Goal: Transaction & Acquisition: Purchase product/service

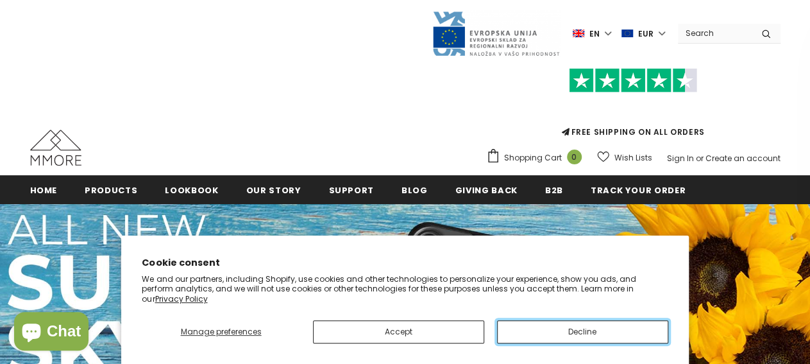
click at [580, 337] on button "Decline" at bounding box center [582, 331] width 171 height 23
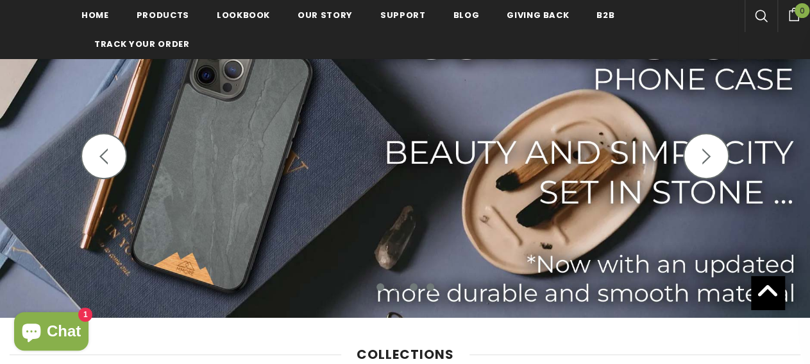
scroll to position [67, 0]
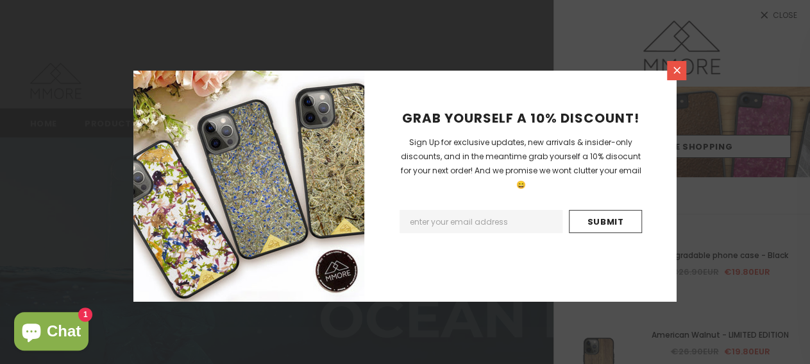
click at [673, 74] on icon at bounding box center [676, 70] width 11 height 11
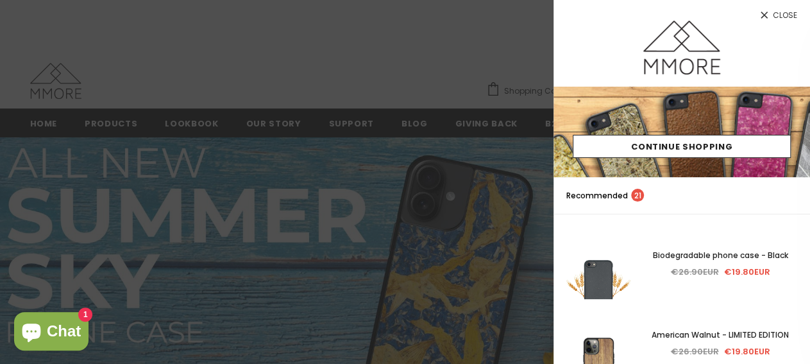
click at [777, 13] on span "Close" at bounding box center [785, 16] width 24 height 8
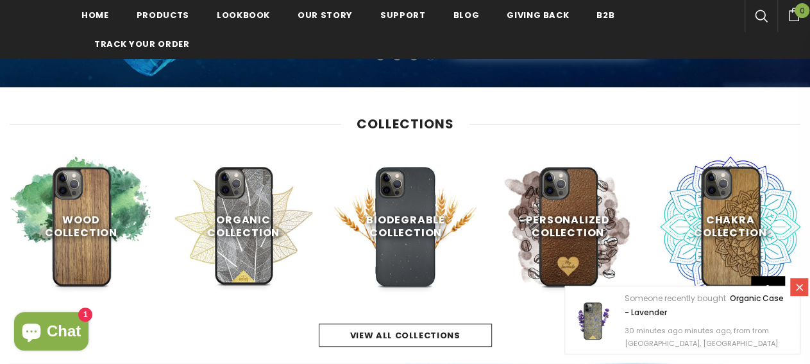
scroll to position [400, 0]
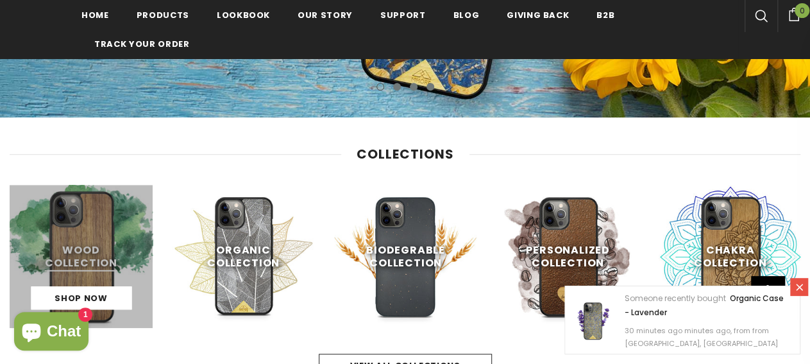
click at [94, 247] on link at bounding box center [81, 256] width 143 height 143
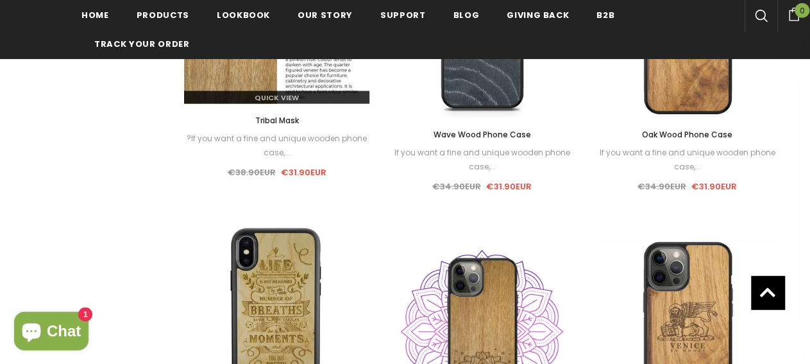
scroll to position [1271, 0]
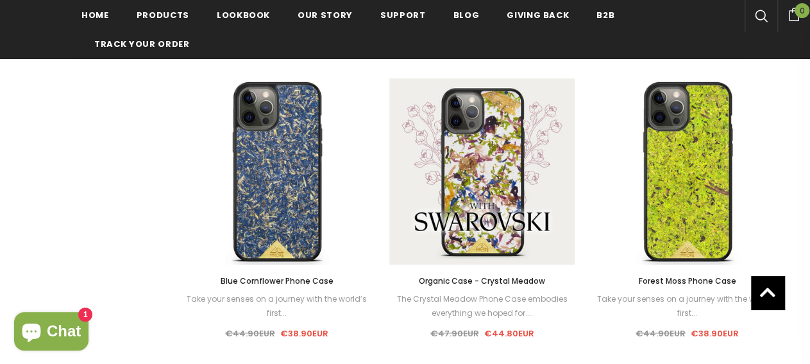
scroll to position [937, 0]
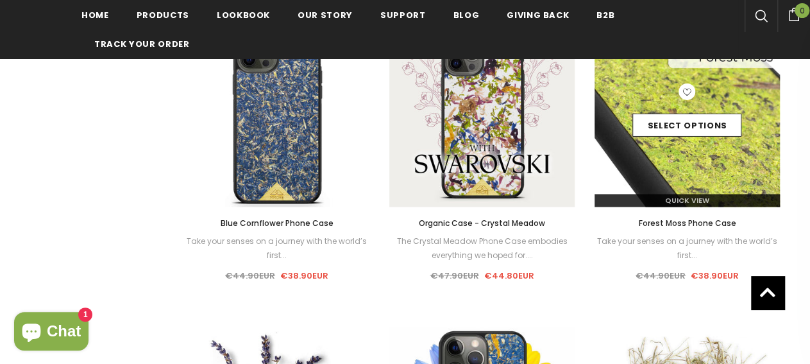
click at [671, 170] on img at bounding box center [688, 114] width 186 height 186
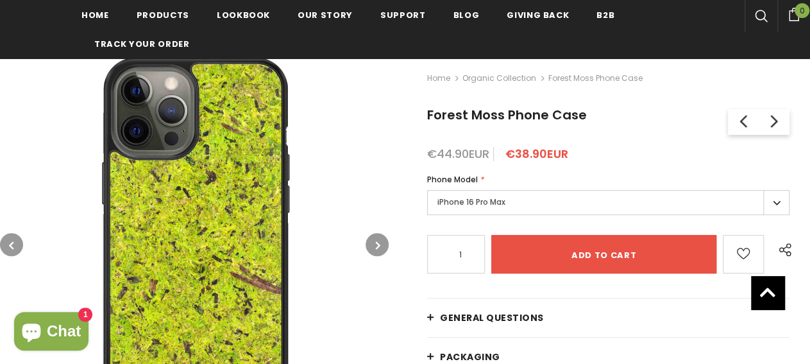
scroll to position [291, 0]
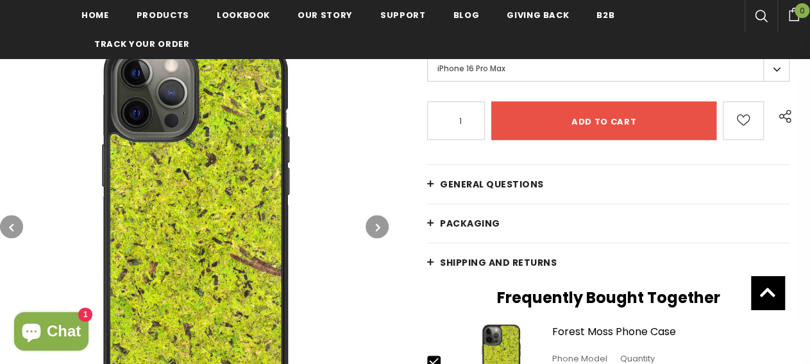
click at [377, 223] on icon "button" at bounding box center [378, 227] width 4 height 13
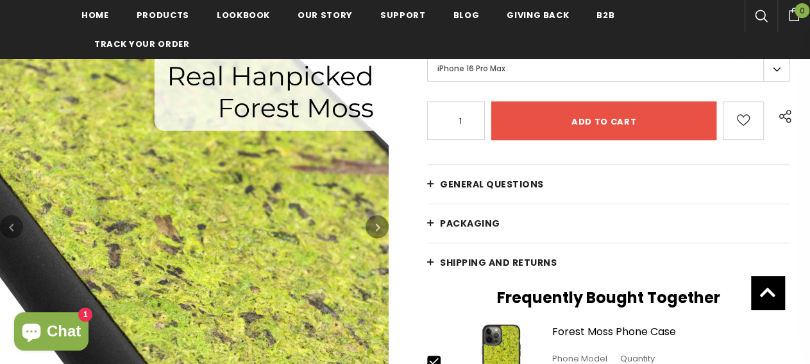
click at [376, 223] on icon "button" at bounding box center [378, 227] width 4 height 13
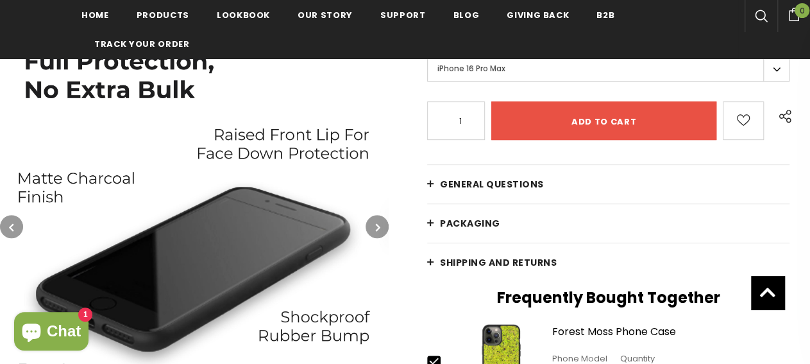
click at [376, 223] on icon "button" at bounding box center [378, 227] width 4 height 13
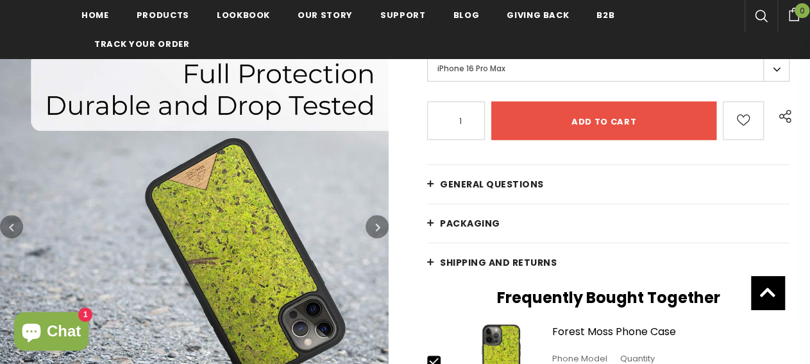
click at [376, 223] on icon "button" at bounding box center [378, 227] width 4 height 13
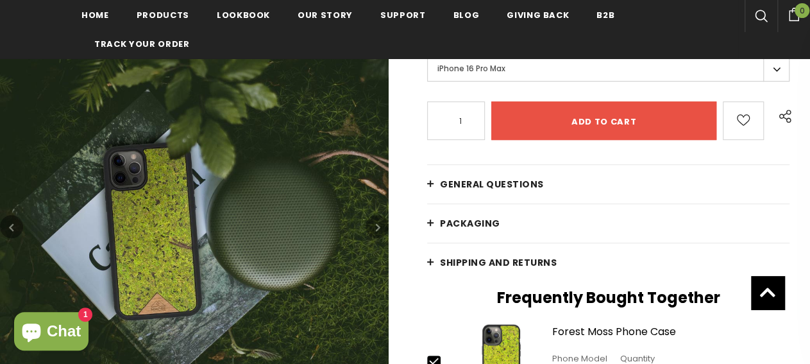
click at [376, 223] on icon "button" at bounding box center [378, 227] width 4 height 13
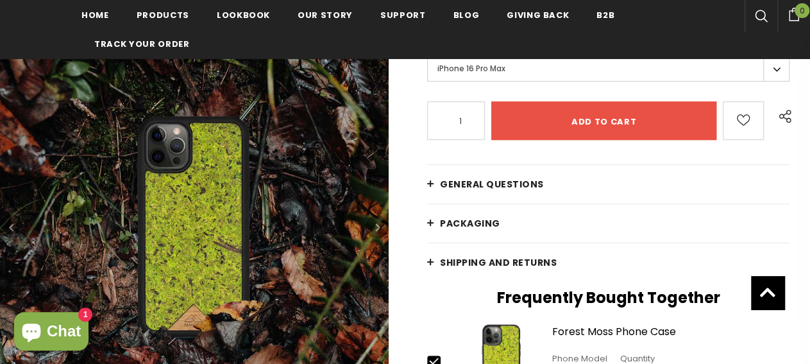
click at [376, 223] on icon "button" at bounding box center [378, 227] width 4 height 13
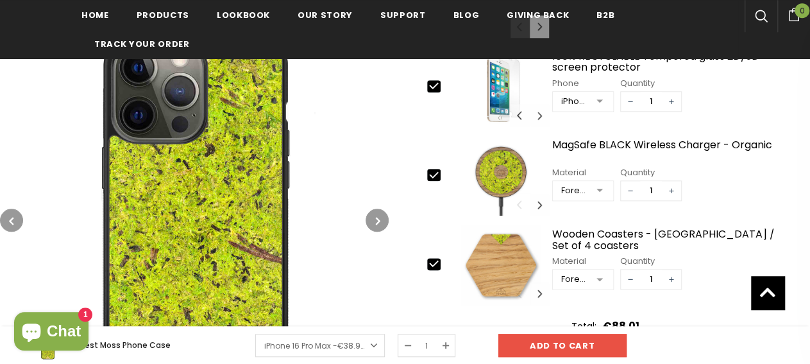
scroll to position [694, 0]
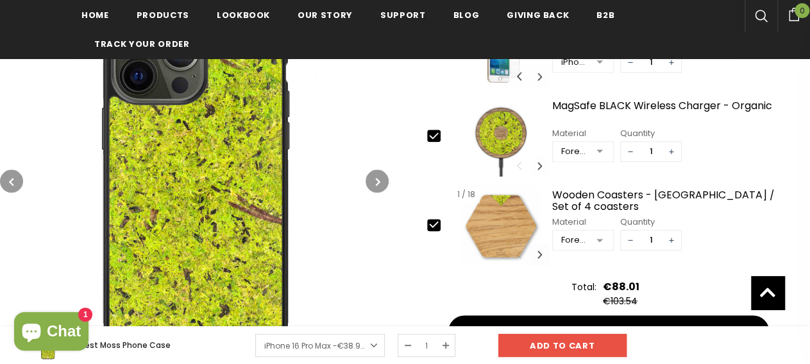
click at [538, 249] on button "Carousel Navigation" at bounding box center [539, 254] width 19 height 22
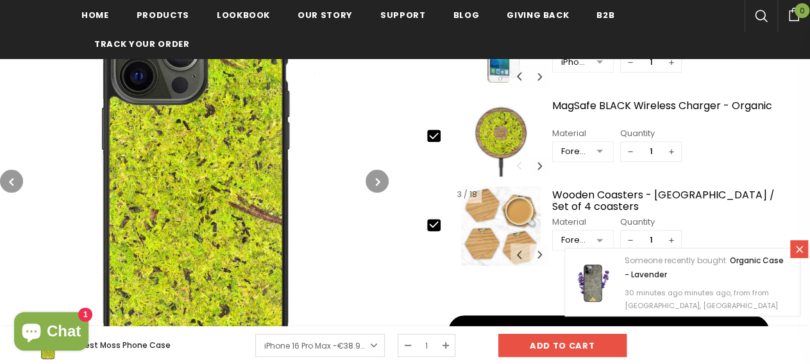
click at [538, 249] on button "Carousel Navigation" at bounding box center [539, 254] width 19 height 22
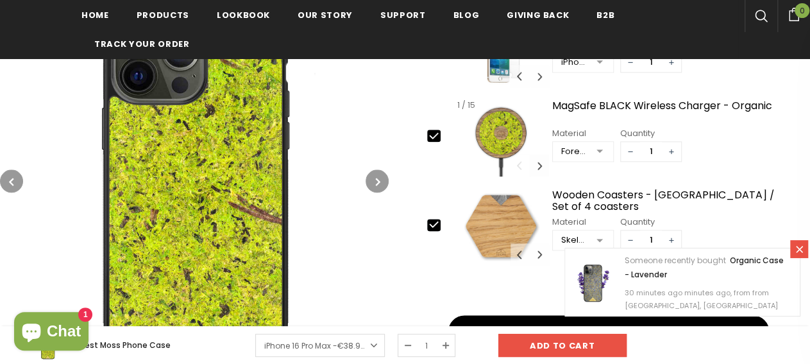
click at [538, 167] on button "Carousel Navigation" at bounding box center [539, 165] width 19 height 22
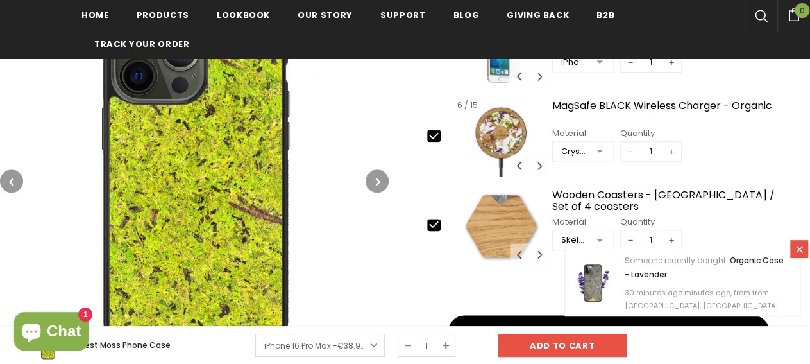
click at [538, 167] on button "Carousel Navigation" at bounding box center [539, 165] width 19 height 22
click at [538, 166] on button "Carousel Navigation" at bounding box center [539, 165] width 19 height 22
click at [438, 219] on icon at bounding box center [433, 223] width 13 height 13
type input "0"
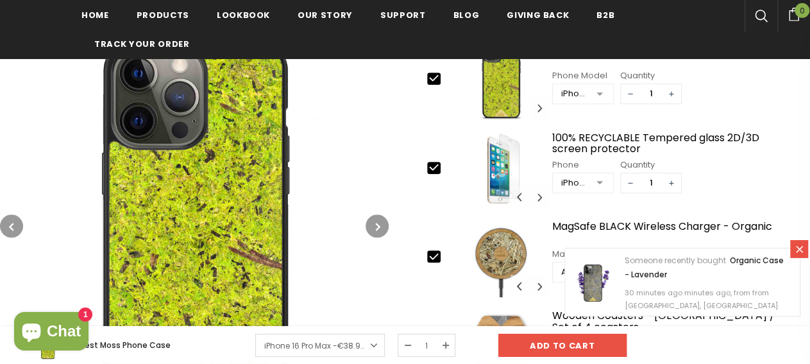
scroll to position [561, 0]
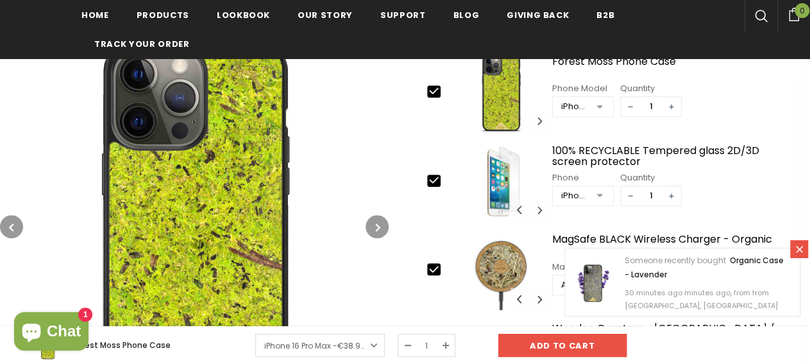
click at [434, 173] on icon at bounding box center [433, 179] width 13 height 13
type input "0"
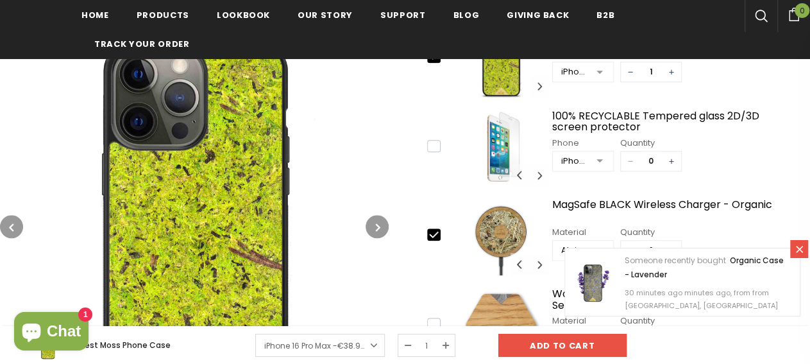
scroll to position [630, 0]
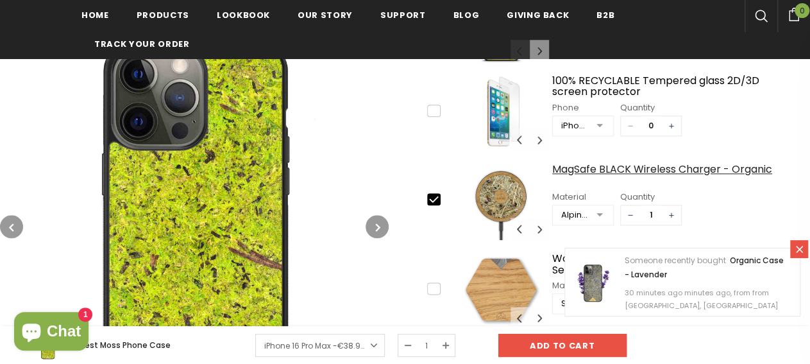
click at [566, 171] on div "MagSafe BLACK Wireless Charger - Organic" at bounding box center [671, 175] width 238 height 22
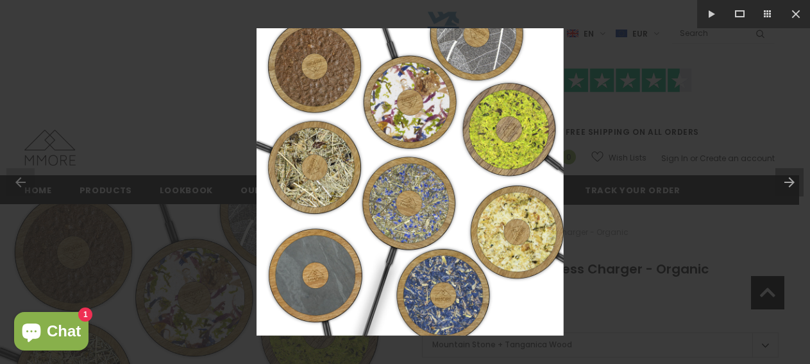
scroll to position [154, 0]
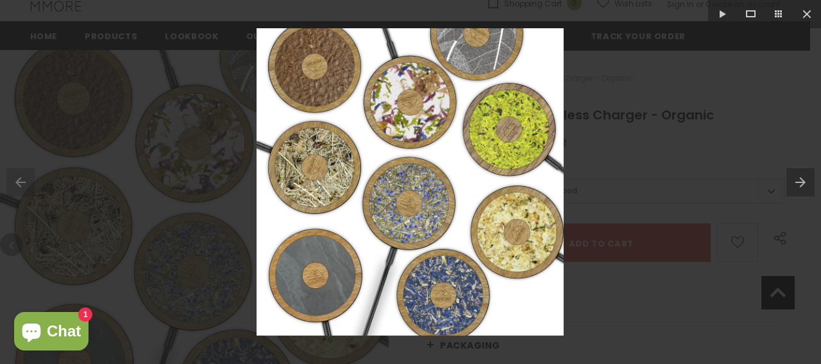
click at [612, 209] on div at bounding box center [410, 182] width 821 height 364
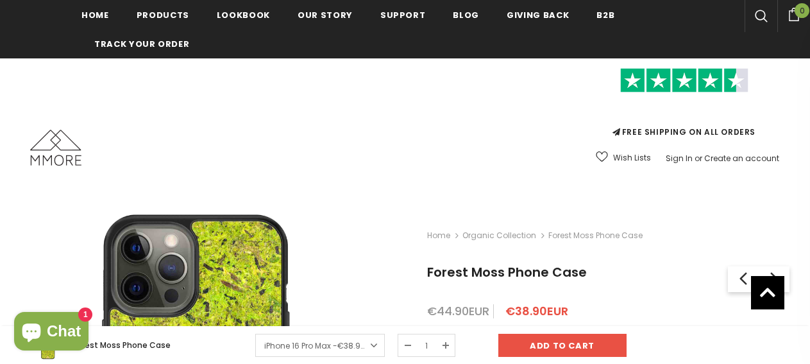
scroll to position [587, 0]
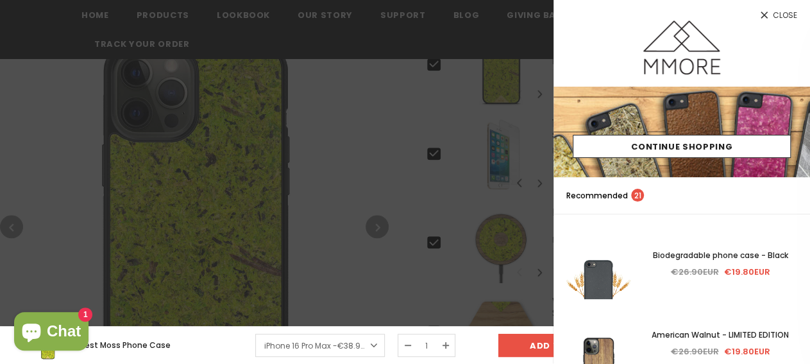
click at [760, 15] on link "Close" at bounding box center [681, 10] width 257 height 21
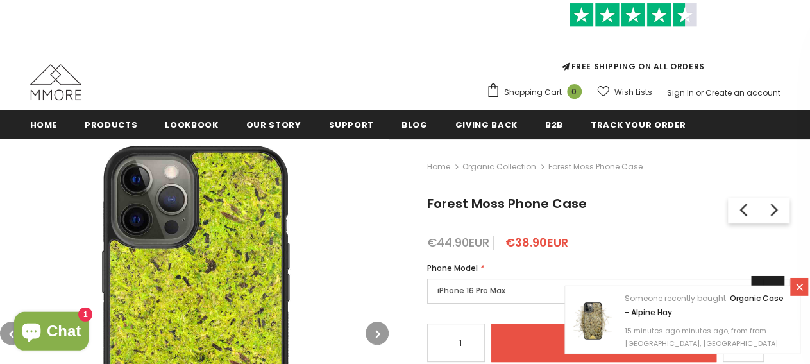
scroll to position [54, 0]
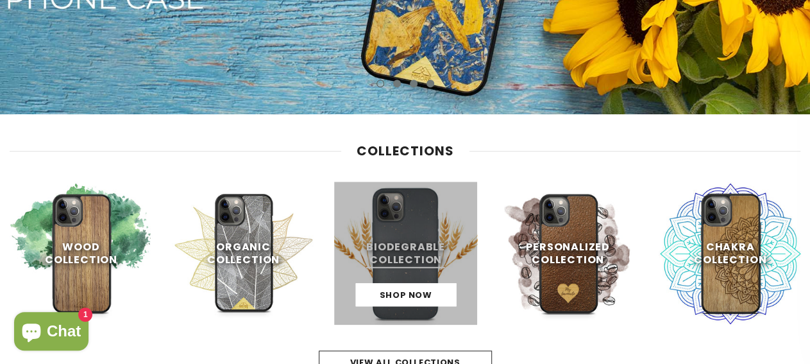
scroll to position [400, 0]
click at [428, 246] on link at bounding box center [405, 253] width 143 height 143
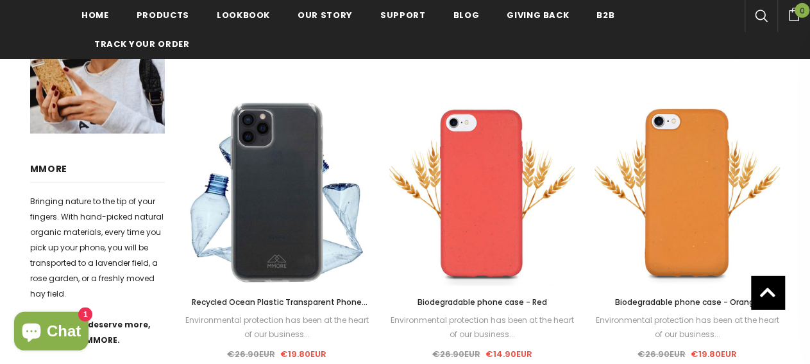
scroll to position [534, 0]
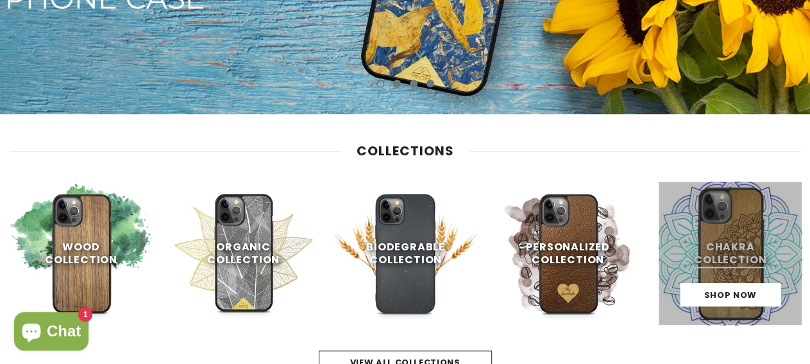
scroll to position [400, 0]
click at [746, 226] on link at bounding box center [730, 253] width 143 height 143
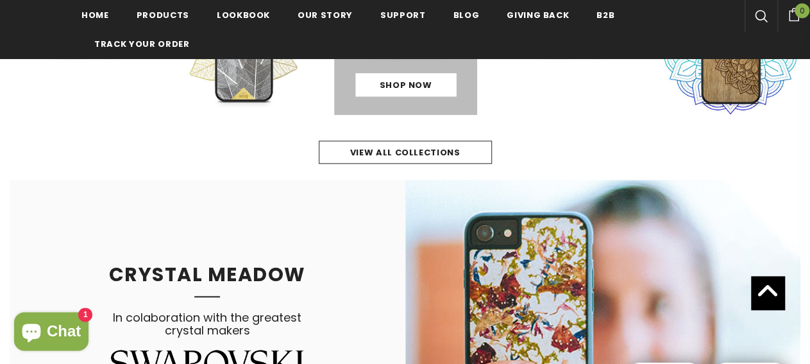
scroll to position [403, 0]
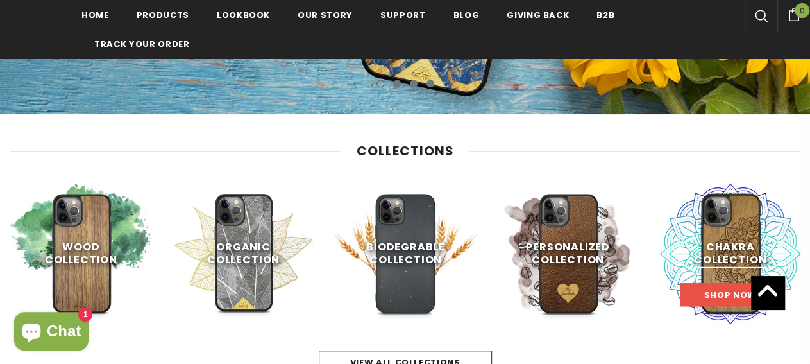
click at [707, 292] on span "Shop Now" at bounding box center [730, 295] width 53 height 12
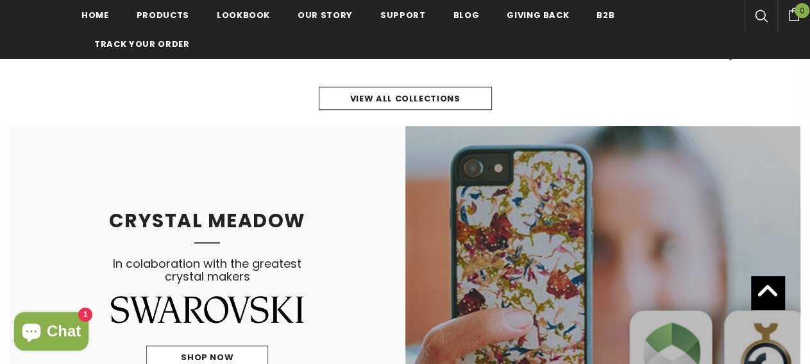
scroll to position [400, 0]
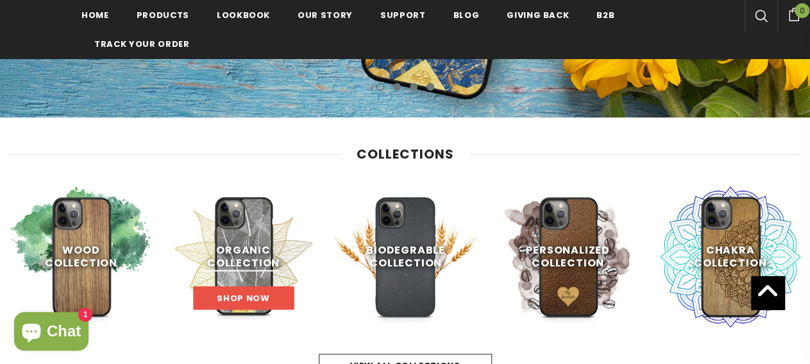
click at [244, 296] on span "Shop Now" at bounding box center [243, 298] width 53 height 12
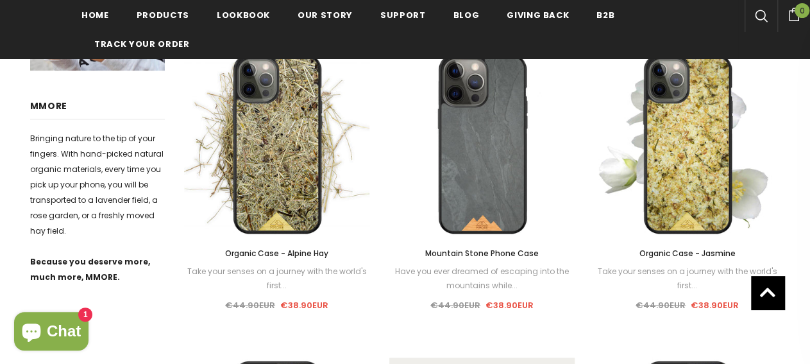
scroll to position [867, 0]
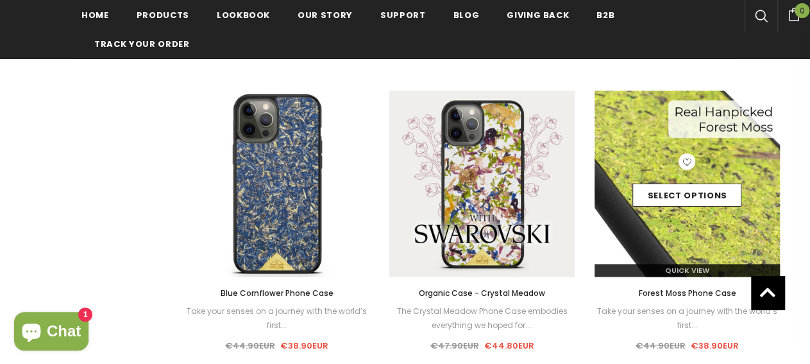
click at [741, 151] on img at bounding box center [688, 183] width 186 height 186
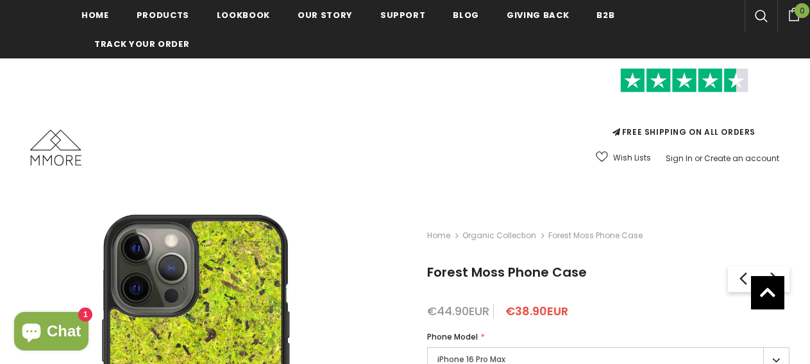
scroll to position [223, 0]
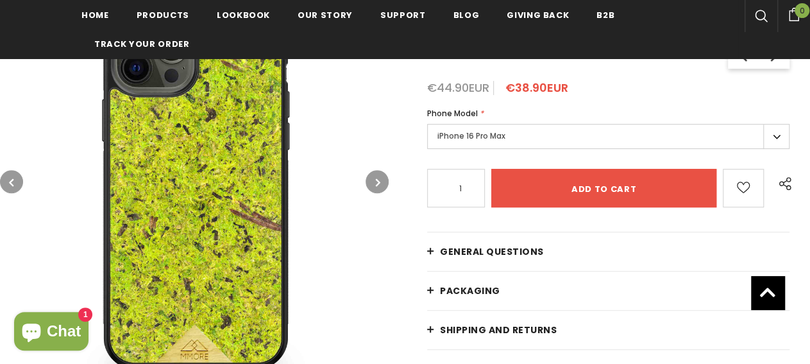
click at [781, 133] on label "iPhone 16 Pro Max" at bounding box center [608, 136] width 362 height 25
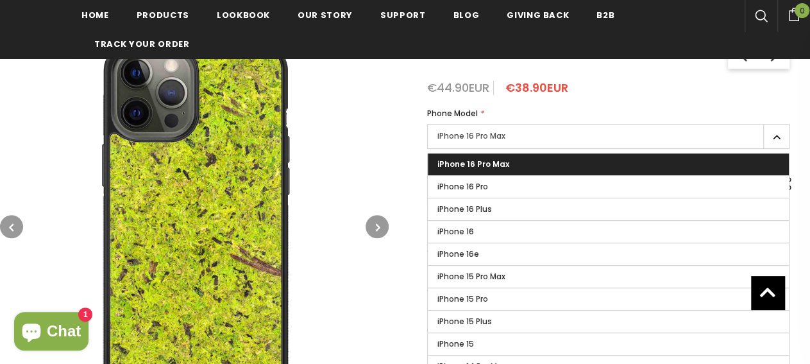
click at [780, 133] on label "iPhone 16 Pro Max" at bounding box center [608, 136] width 362 height 25
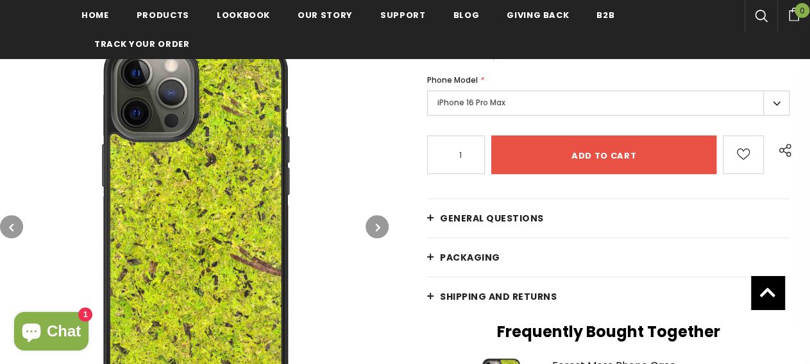
scroll to position [290, 0]
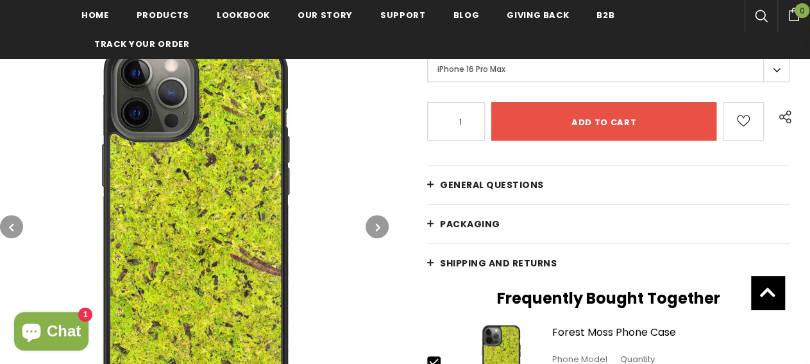
click at [432, 182] on link "General Questions" at bounding box center [608, 184] width 362 height 38
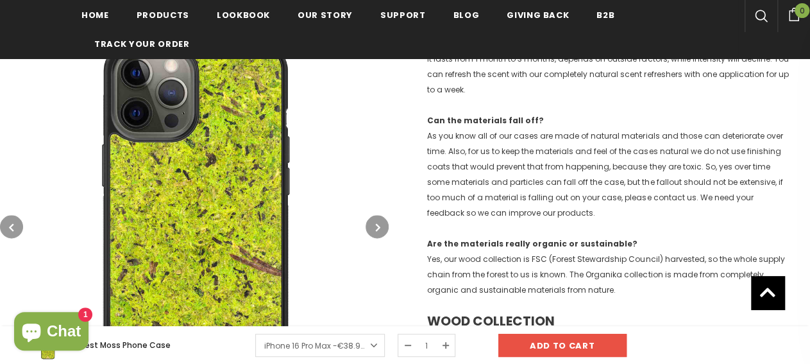
scroll to position [757, 0]
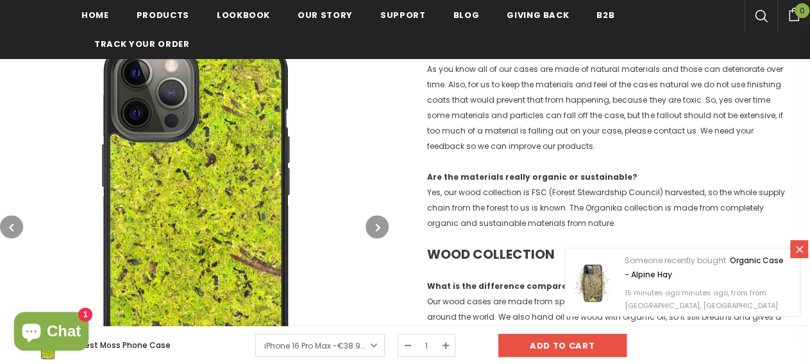
click at [804, 248] on icon at bounding box center [799, 249] width 11 height 11
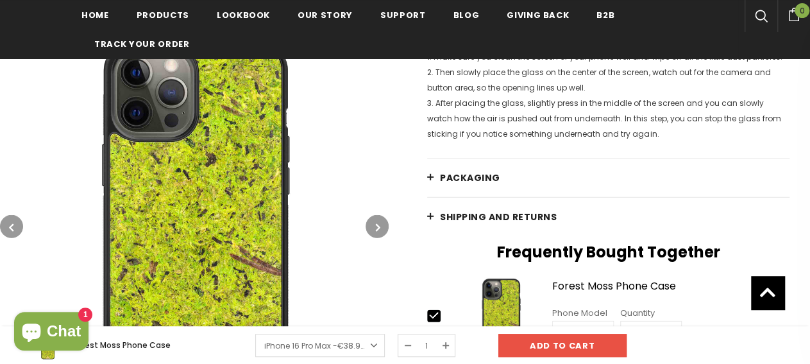
scroll to position [1757, 0]
click at [435, 179] on link "PACKAGING" at bounding box center [608, 178] width 362 height 38
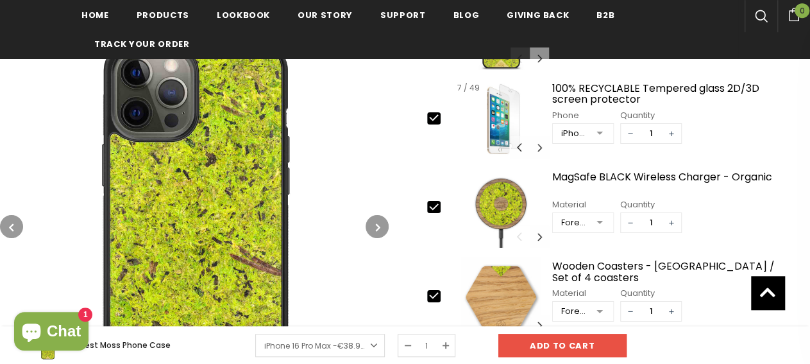
scroll to position [2091, 0]
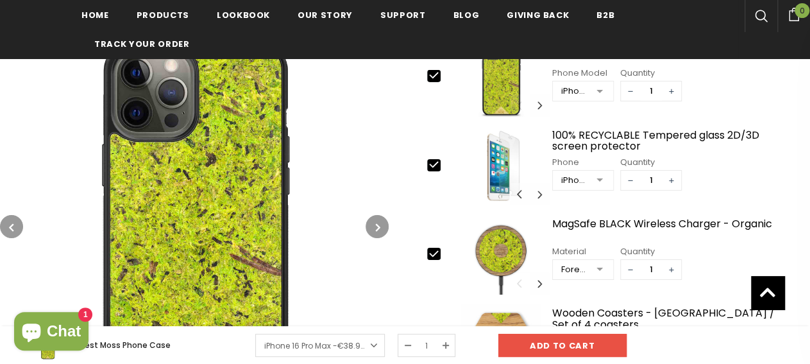
click at [435, 165] on icon at bounding box center [433, 164] width 13 height 13
type input "0"
click at [437, 251] on icon at bounding box center [434, 254] width 8 height 6
type input "0"
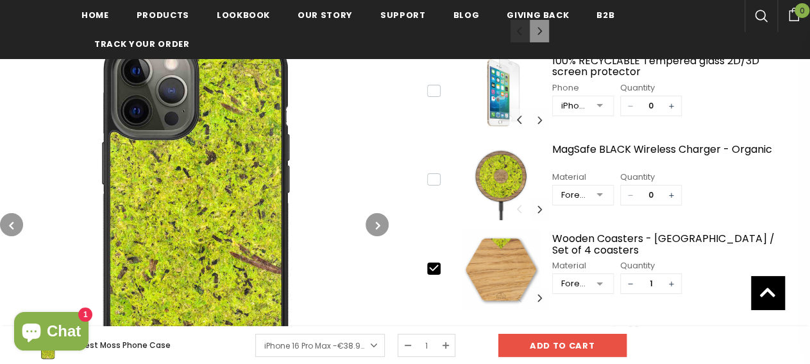
scroll to position [2224, 0]
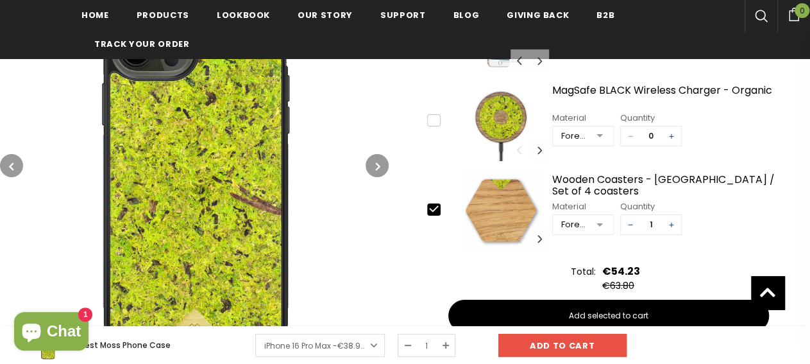
click at [436, 202] on icon at bounding box center [433, 208] width 13 height 13
type input "0"
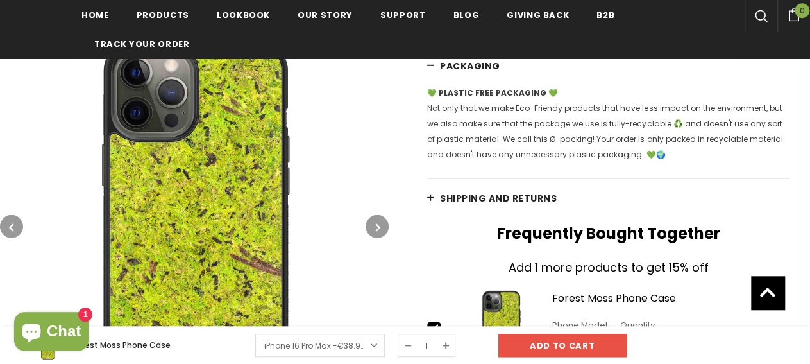
scroll to position [1824, 0]
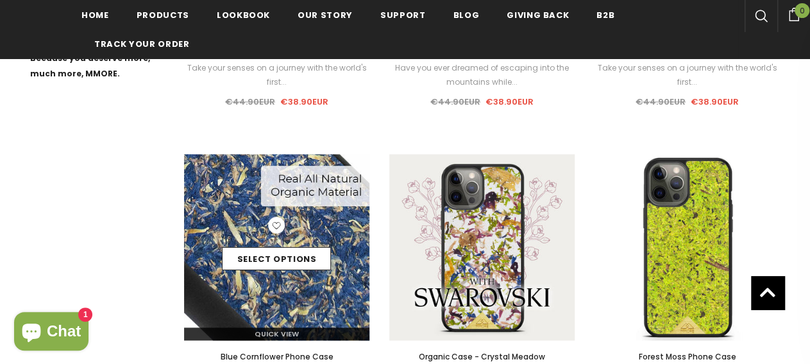
scroll to position [804, 0]
click at [313, 258] on link "Select options" at bounding box center [276, 258] width 109 height 23
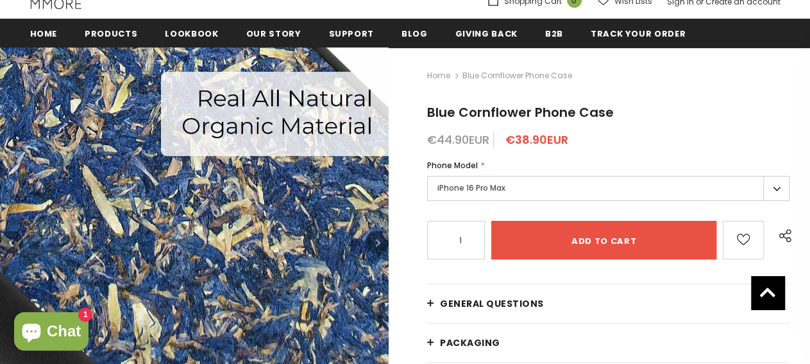
scroll to position [156, 0]
click at [378, 239] on icon "button" at bounding box center [378, 242] width 4 height 13
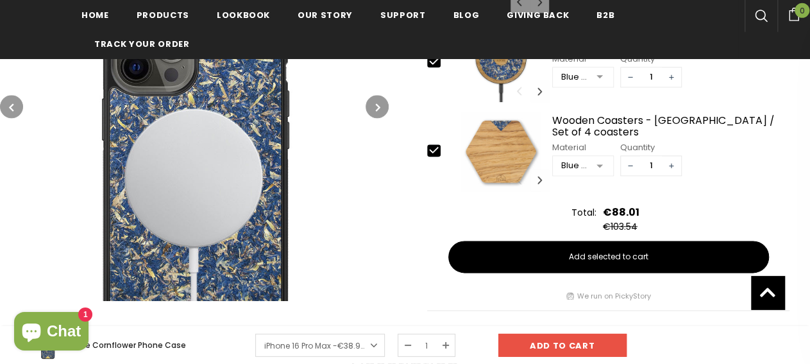
scroll to position [757, 0]
click at [375, 101] on button "button" at bounding box center [377, 106] width 23 height 23
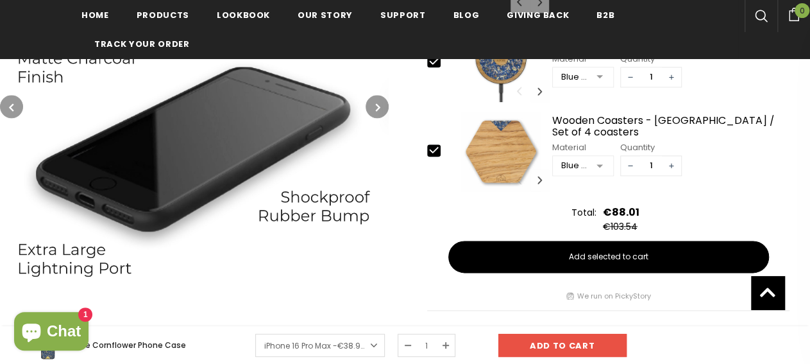
click at [376, 101] on icon "button" at bounding box center [378, 107] width 4 height 13
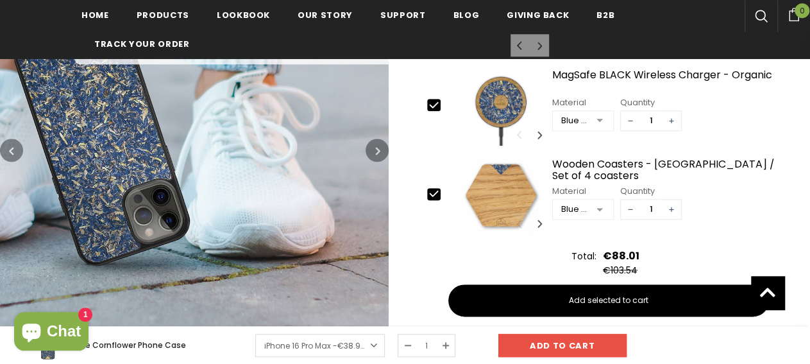
scroll to position [690, 0]
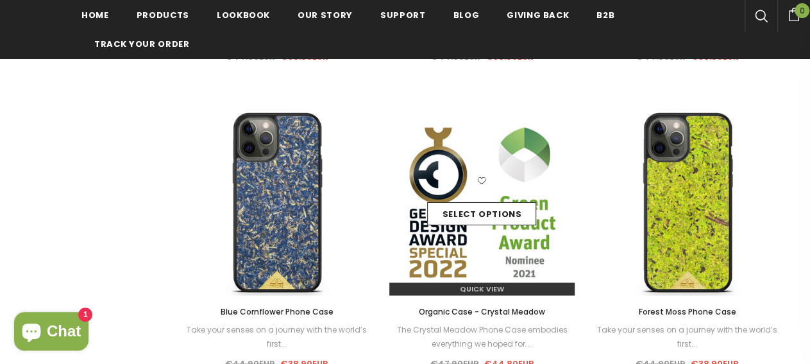
scroll to position [874, 0]
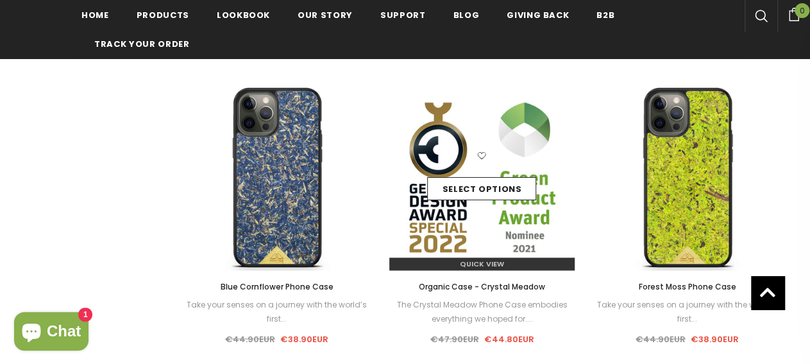
click at [495, 169] on div "Select options" at bounding box center [482, 177] width 186 height 61
click at [508, 233] on img at bounding box center [482, 177] width 186 height 186
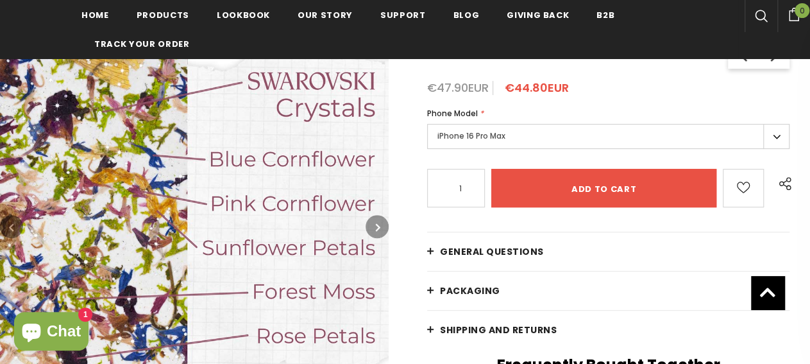
scroll to position [223, 0]
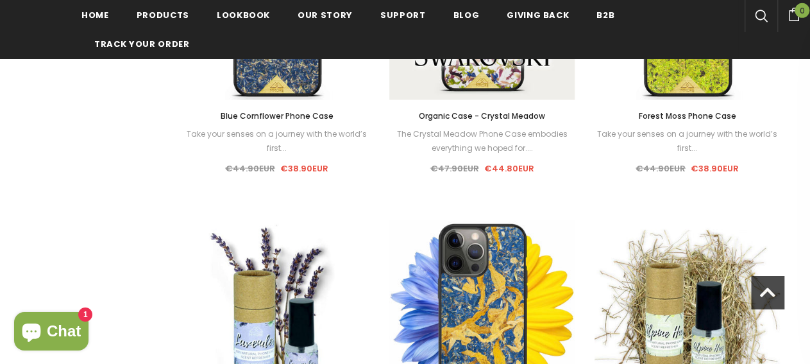
scroll to position [1210, 0]
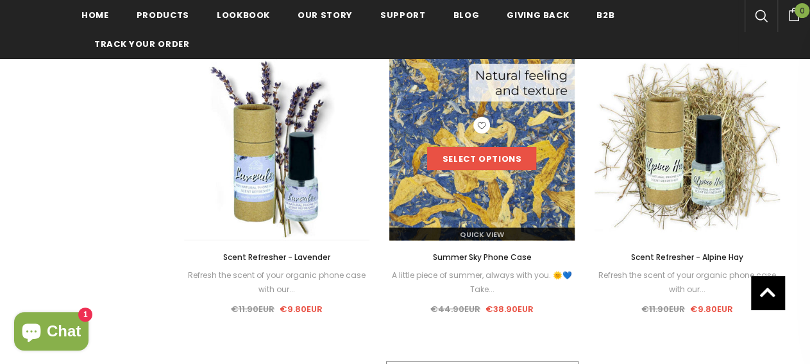
click at [503, 157] on link "Select options" at bounding box center [481, 158] width 109 height 23
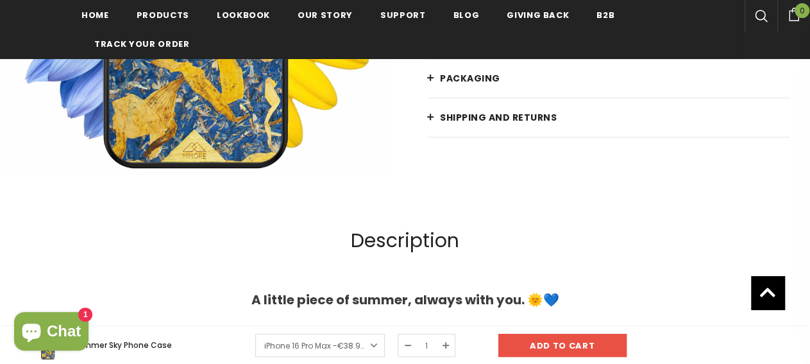
scroll to position [557, 0]
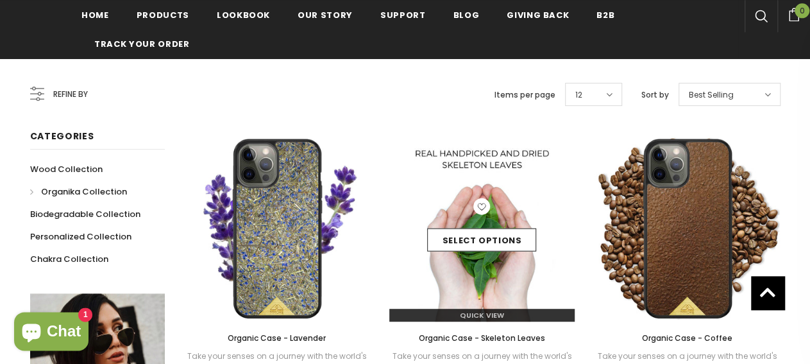
scroll to position [278, 0]
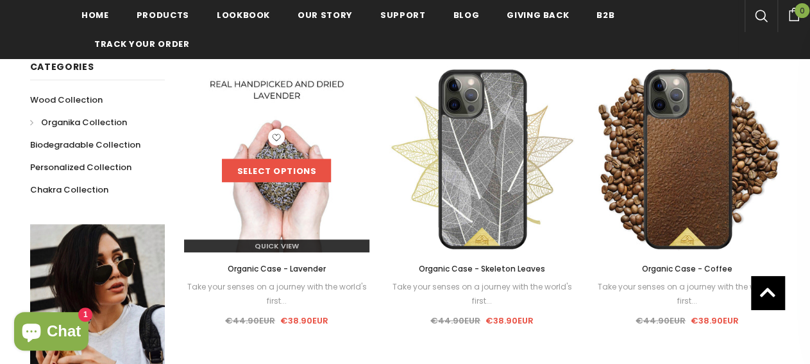
click at [282, 171] on link "Select options" at bounding box center [276, 170] width 109 height 23
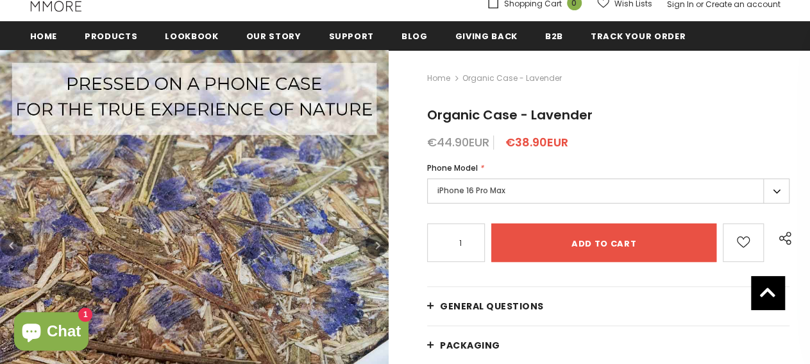
scroll to position [154, 0]
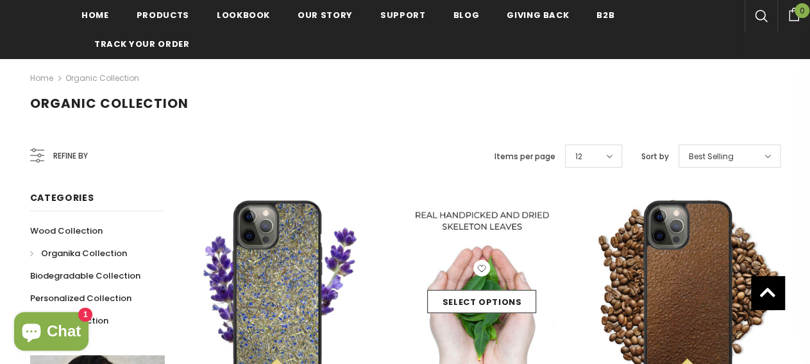
scroll to position [284, 0]
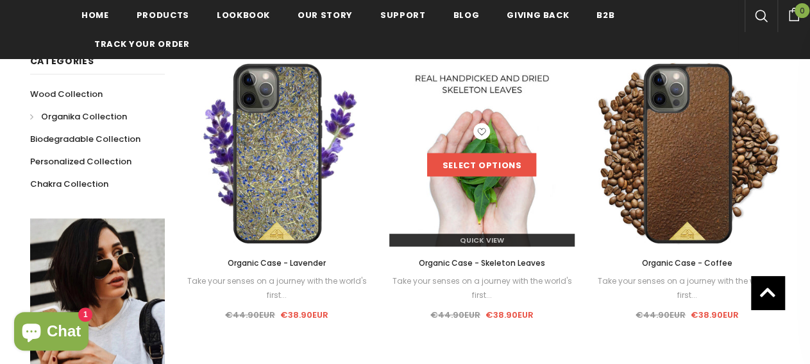
click at [502, 161] on link "Select options" at bounding box center [481, 164] width 109 height 23
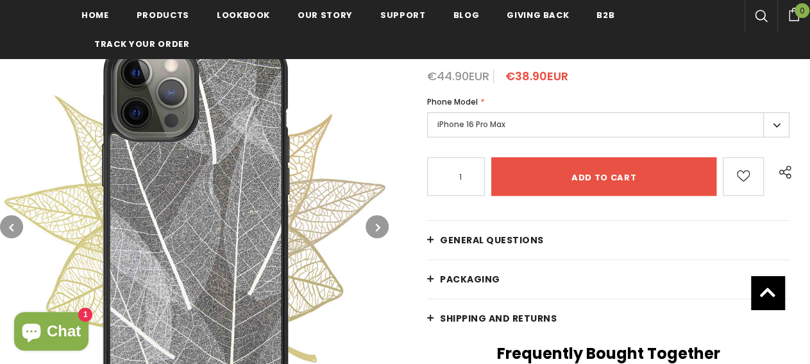
scroll to position [223, 0]
click at [374, 225] on button "button" at bounding box center [377, 226] width 23 height 23
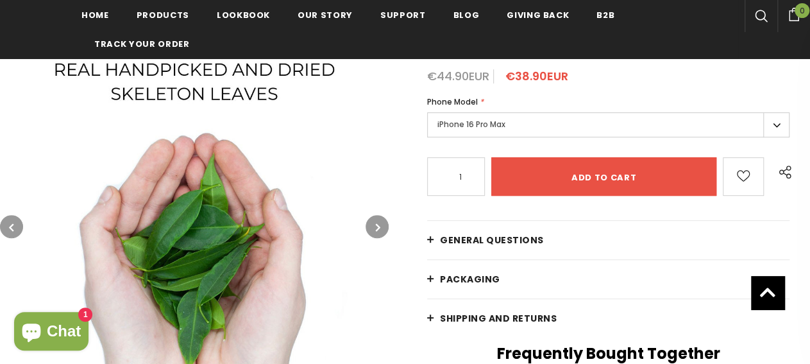
click at [374, 225] on button "button" at bounding box center [377, 226] width 23 height 23
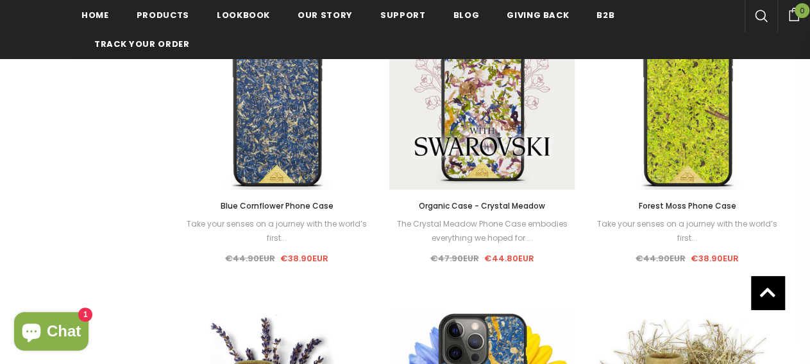
scroll to position [888, 0]
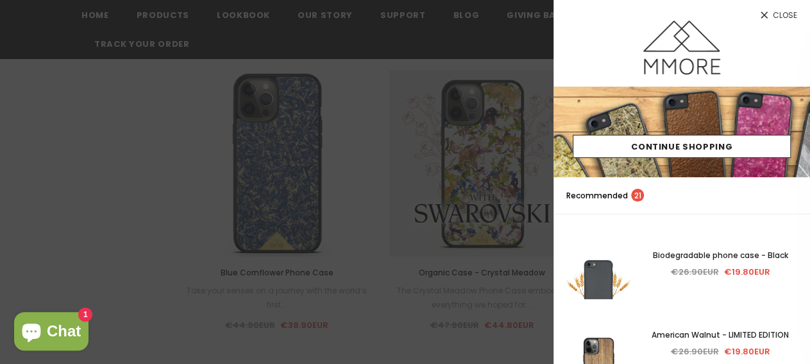
click at [781, 15] on span "Close" at bounding box center [785, 16] width 24 height 8
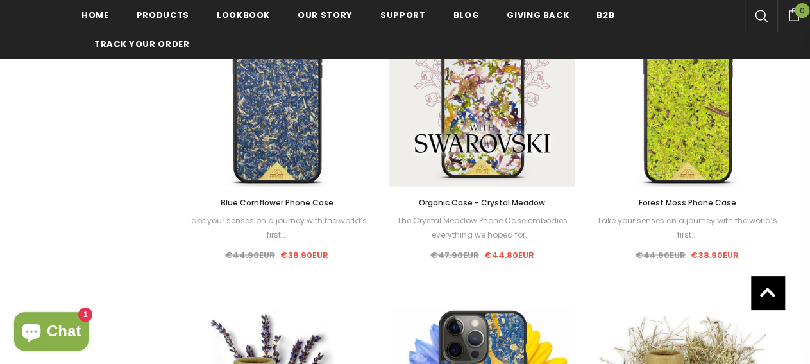
scroll to position [891, 0]
